Goal: Obtain resource: Download file/media

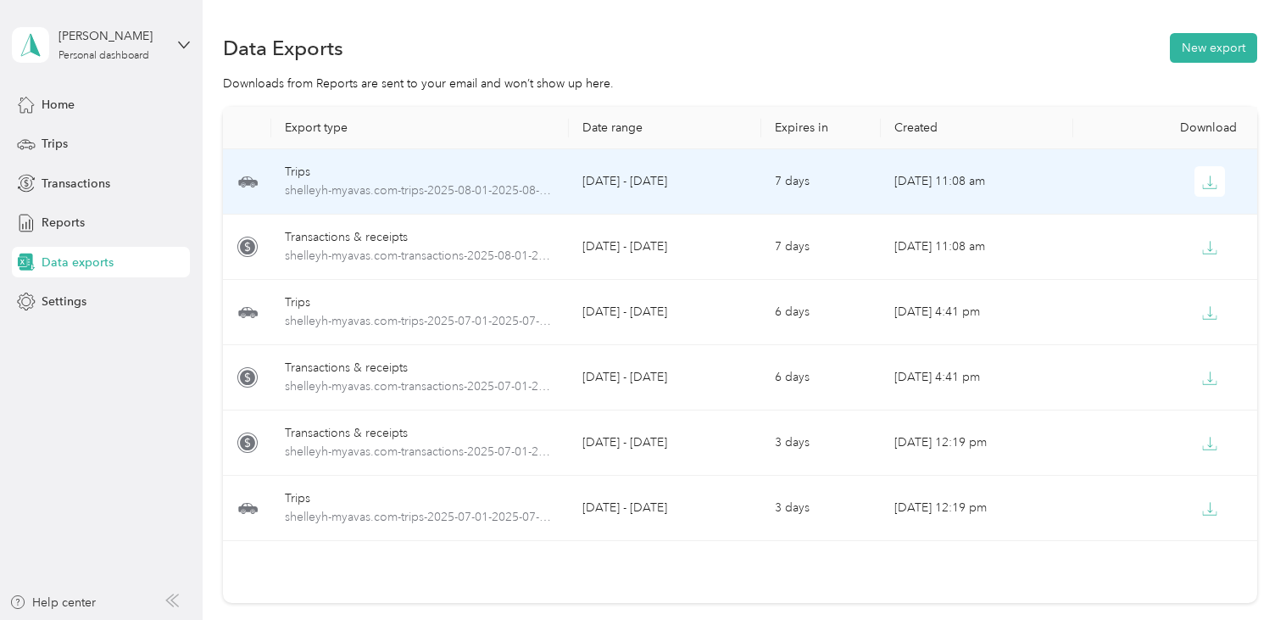
click at [704, 179] on td "[DATE] - [DATE]" at bounding box center [665, 181] width 192 height 65
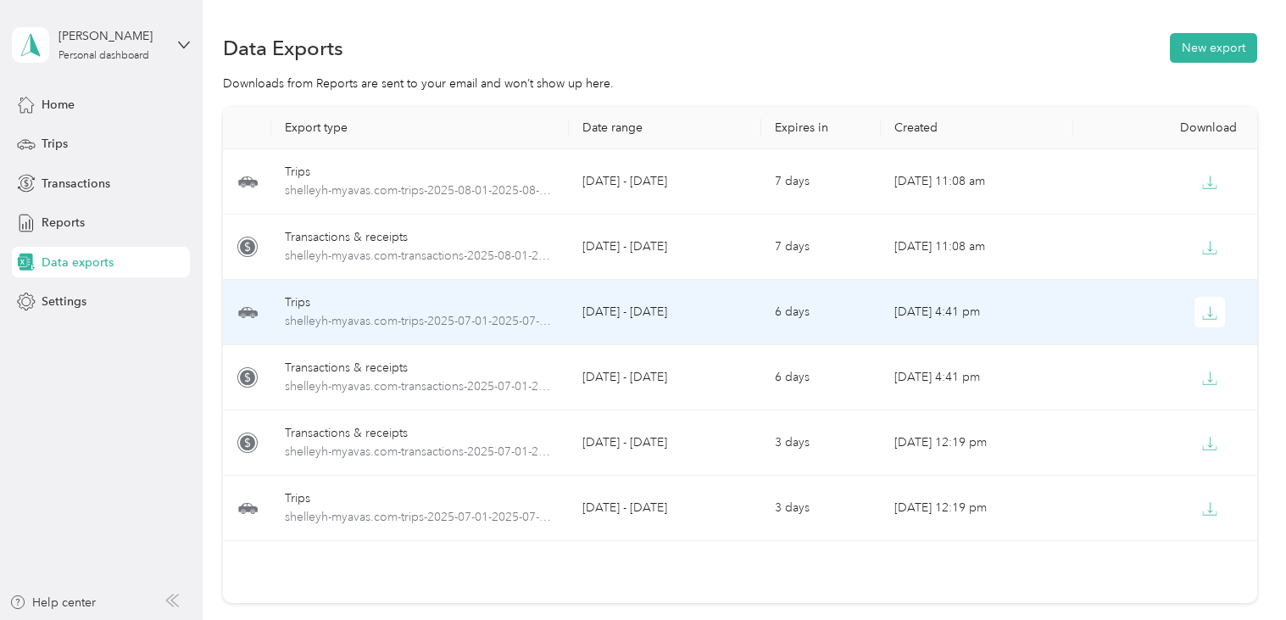
click at [1119, 311] on div at bounding box center [1169, 312] width 165 height 31
click at [1213, 314] on icon "button" at bounding box center [1209, 312] width 15 height 15
